Goal: Transaction & Acquisition: Purchase product/service

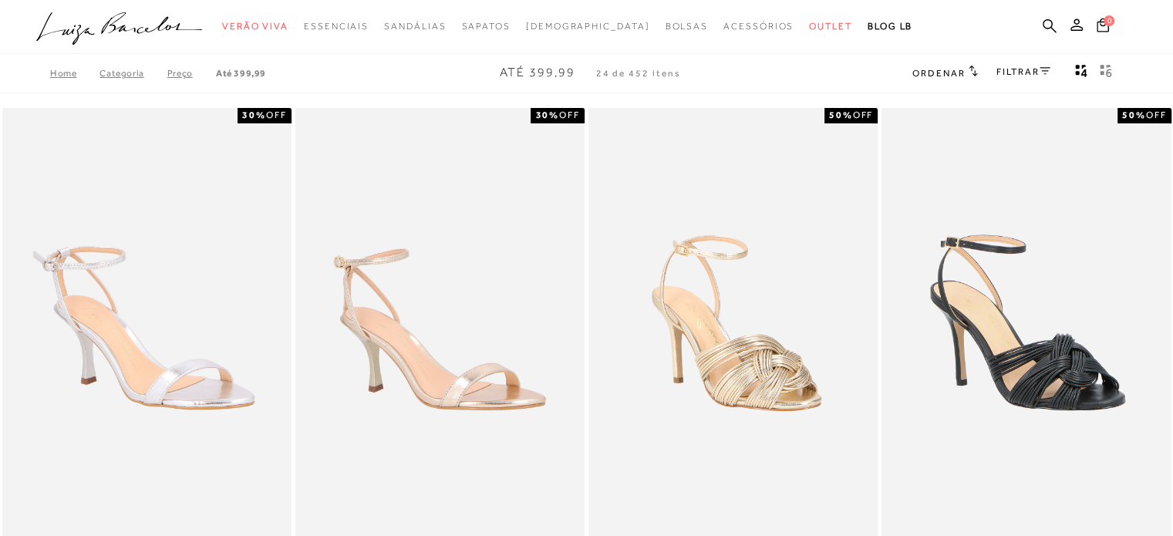
click at [1039, 73] on icon at bounding box center [1044, 71] width 11 height 8
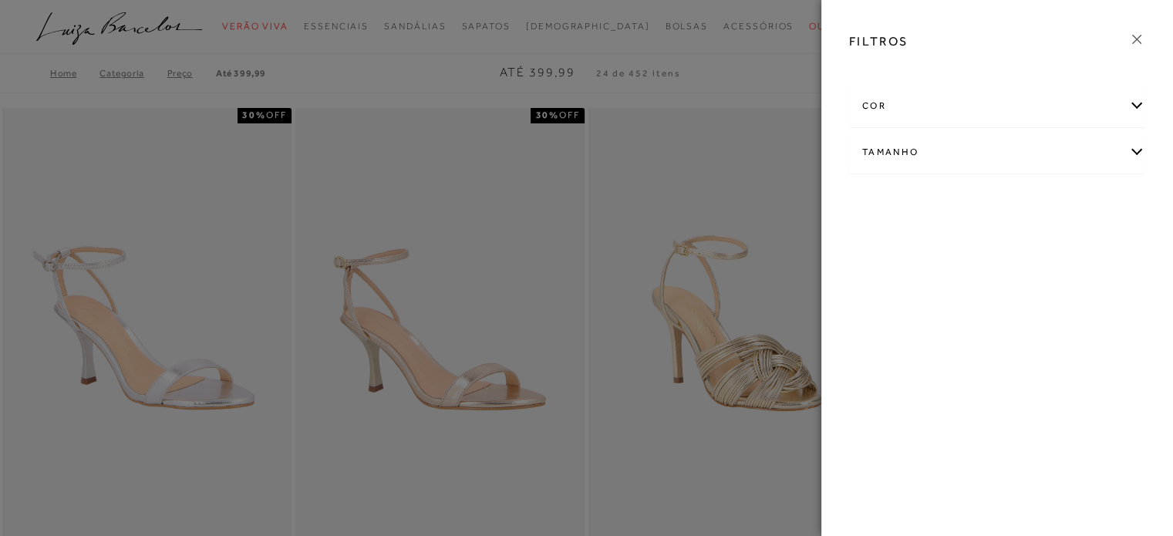
click at [972, 165] on div "Tamanho" at bounding box center [997, 152] width 295 height 41
click at [920, 204] on span "34" at bounding box center [917, 202] width 22 height 12
click at [918, 204] on input "34" at bounding box center [909, 204] width 15 height 15
checkbox input "true"
click at [1140, 39] on icon at bounding box center [1136, 39] width 17 height 17
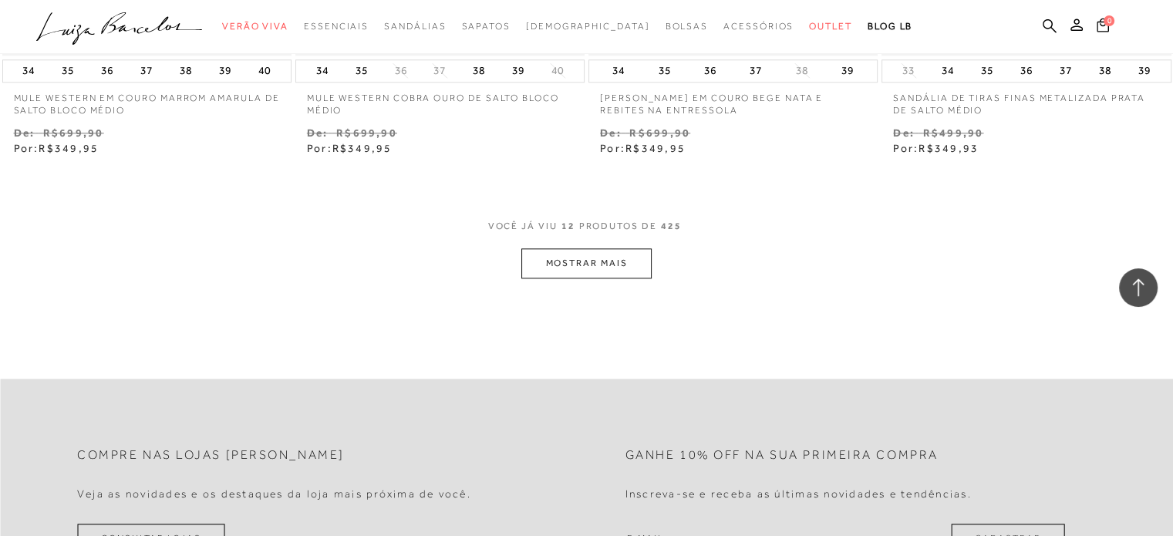
scroll to position [1619, 0]
click at [626, 252] on button "MOSTRAR MAIS" at bounding box center [586, 263] width 130 height 30
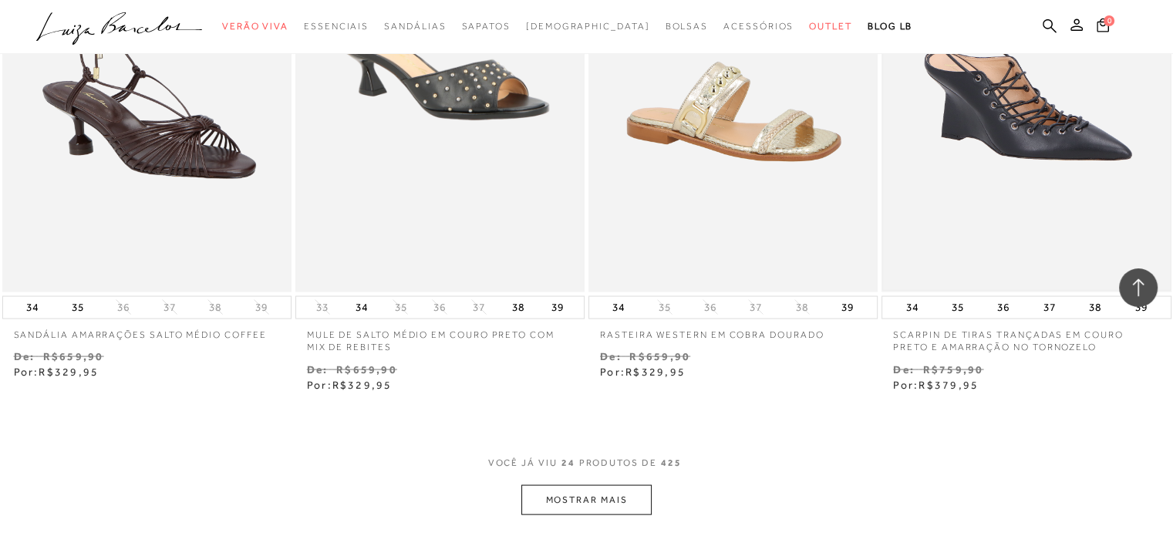
scroll to position [3034, 0]
click at [554, 497] on button "MOSTRAR MAIS" at bounding box center [586, 499] width 130 height 30
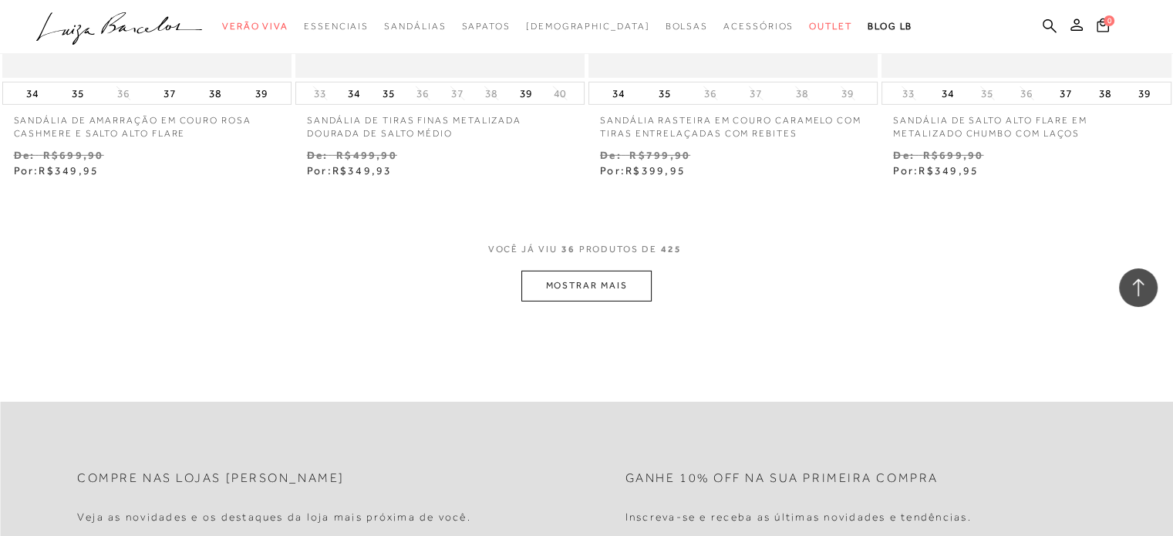
scroll to position [4962, 0]
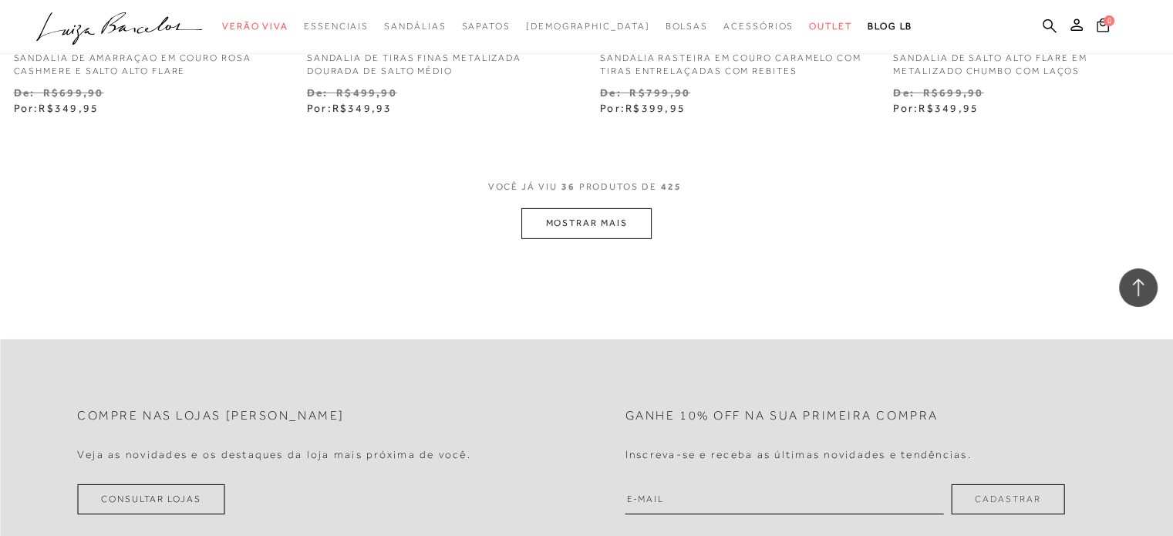
click at [638, 236] on button "MOSTRAR MAIS" at bounding box center [586, 223] width 130 height 30
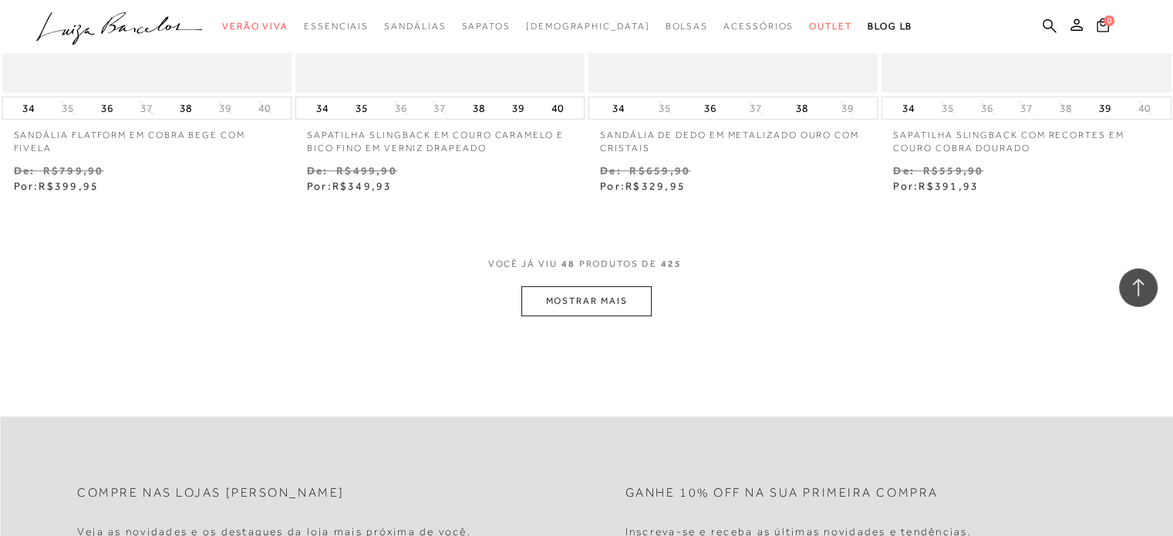
scroll to position [6559, 0]
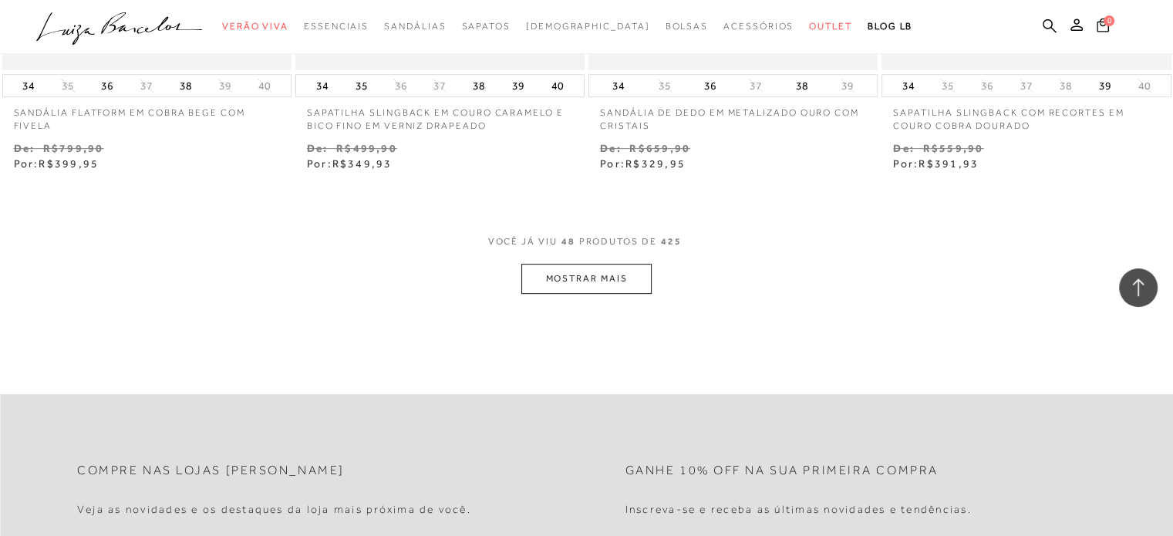
click at [572, 275] on button "MOSTRAR MAIS" at bounding box center [586, 279] width 130 height 30
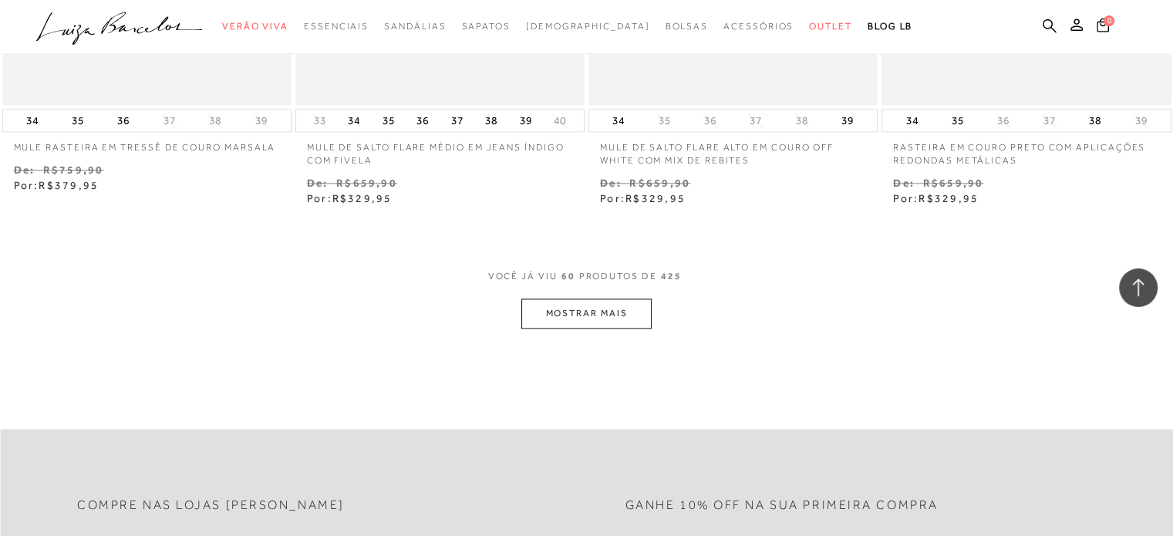
scroll to position [8179, 0]
click at [612, 311] on button "MOSTRAR MAIS" at bounding box center [586, 311] width 130 height 30
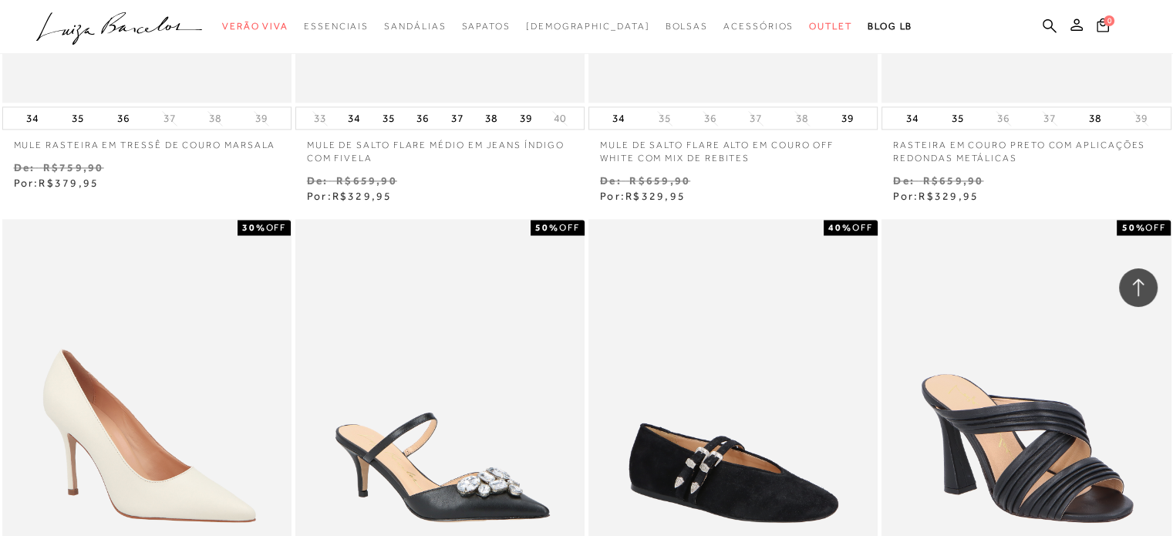
click at [645, 308] on div "SAPATILHA MARYJANE EM CAMURÇA PRETA COM FIVELA DUPLA" at bounding box center [732, 436] width 289 height 434
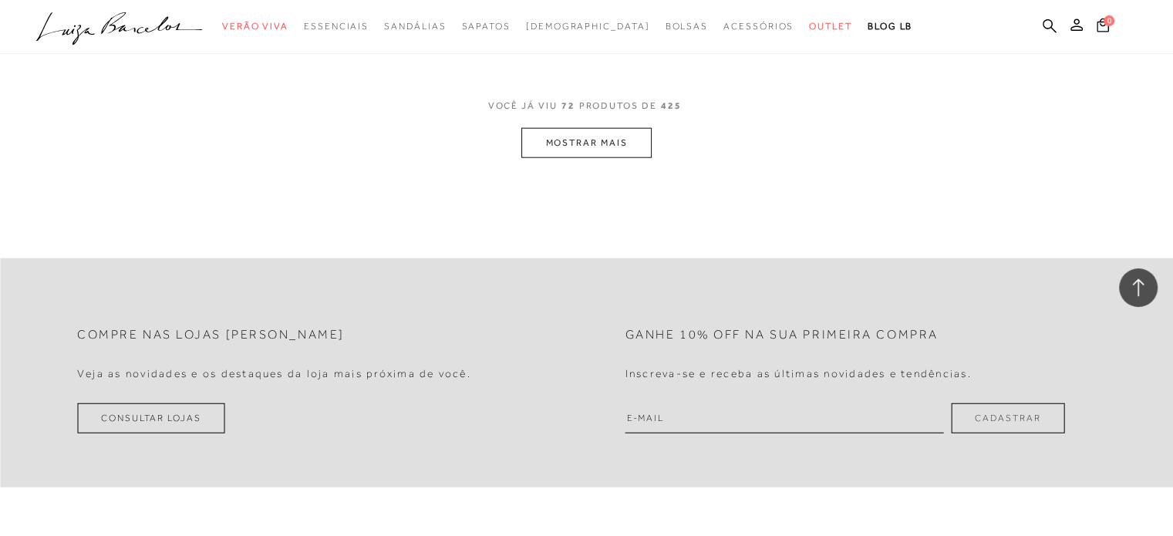
scroll to position [9644, 0]
